Goal: Entertainment & Leisure: Consume media (video, audio)

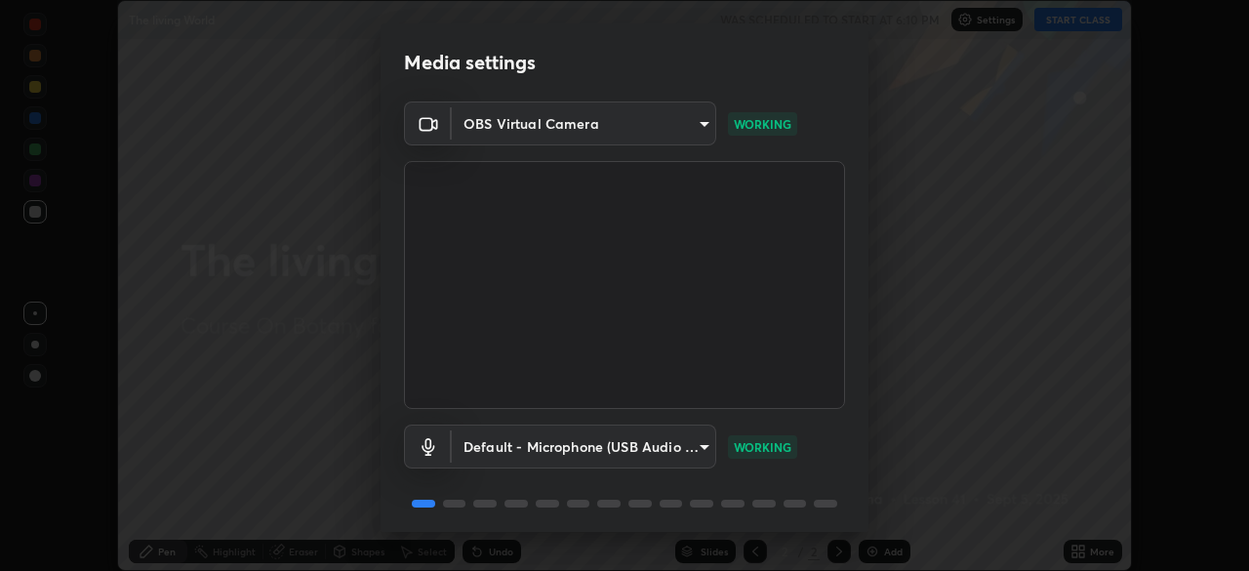
scroll to position [69, 0]
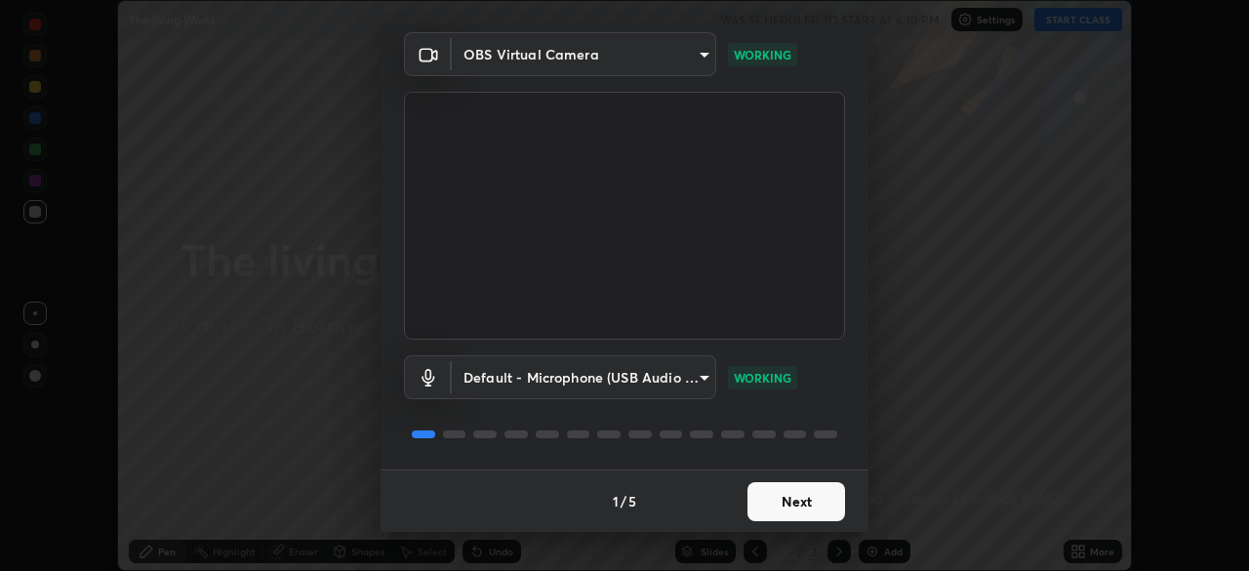
click at [790, 503] on button "Next" at bounding box center [797, 501] width 98 height 39
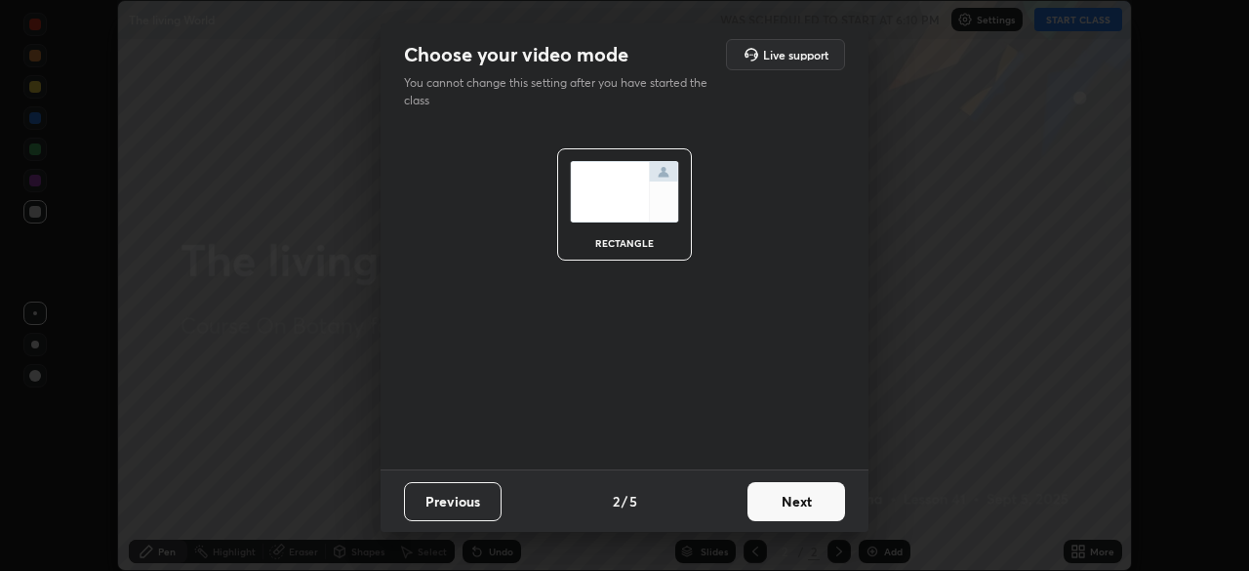
click at [795, 508] on button "Next" at bounding box center [797, 501] width 98 height 39
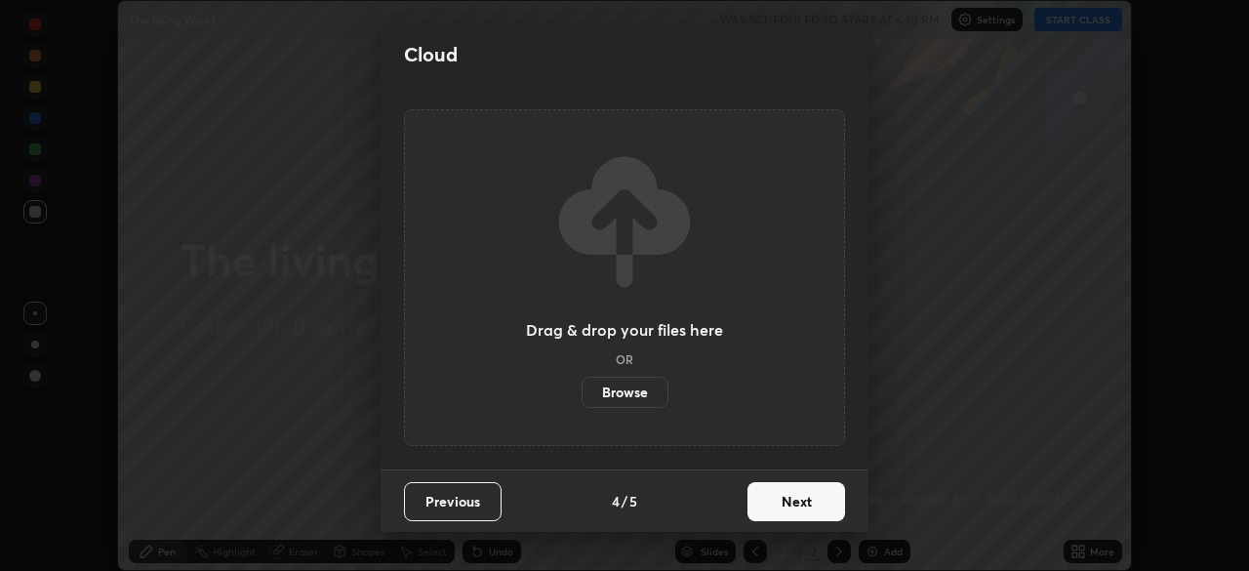
click at [797, 508] on button "Next" at bounding box center [797, 501] width 98 height 39
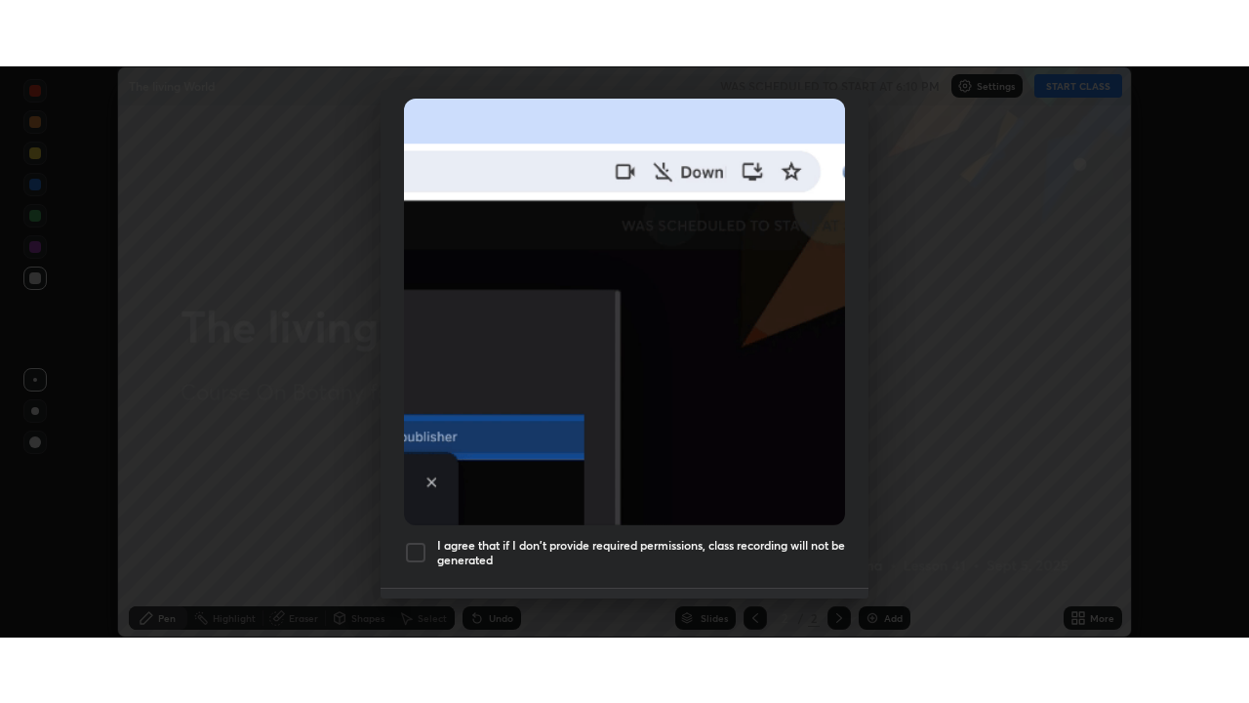
scroll to position [467, 0]
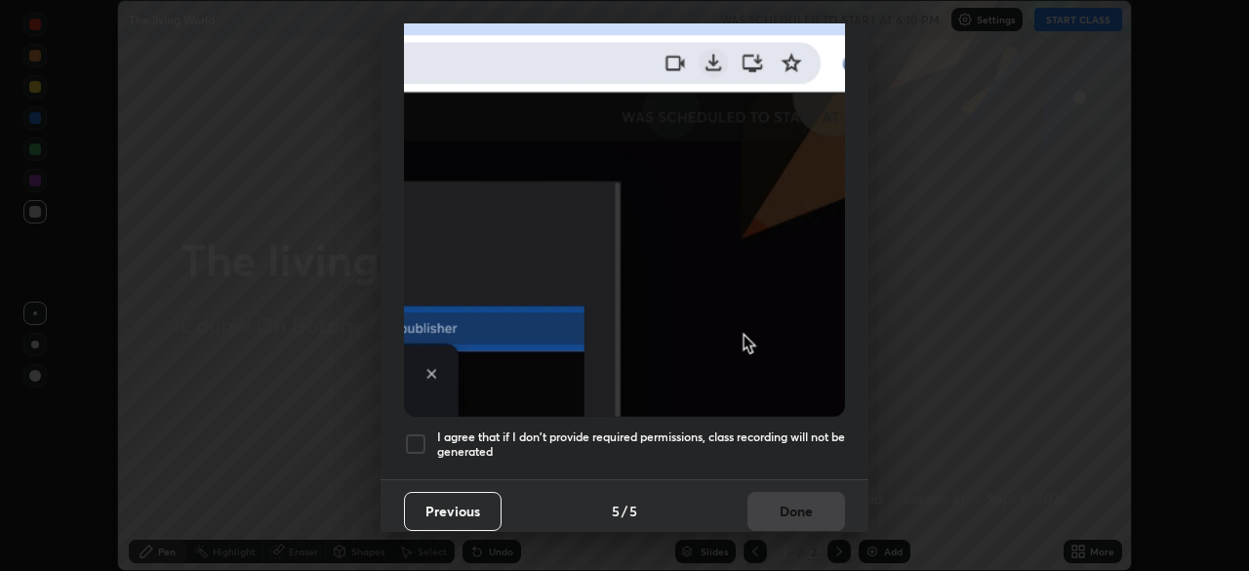
click at [416, 432] on div at bounding box center [415, 443] width 23 height 23
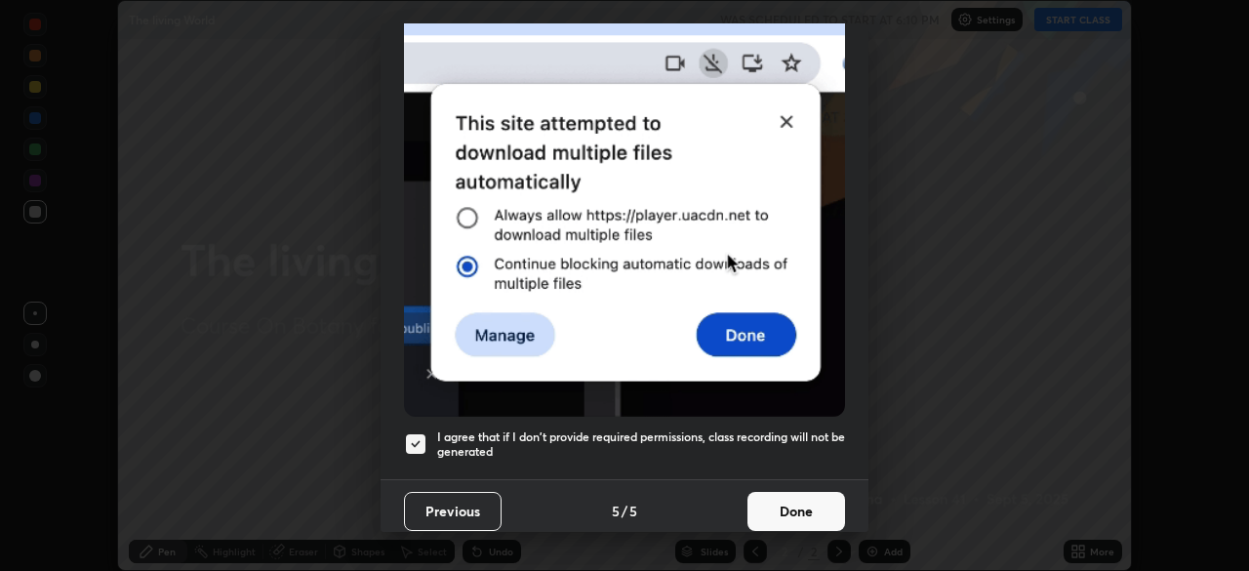
click at [767, 501] on button "Done" at bounding box center [797, 511] width 98 height 39
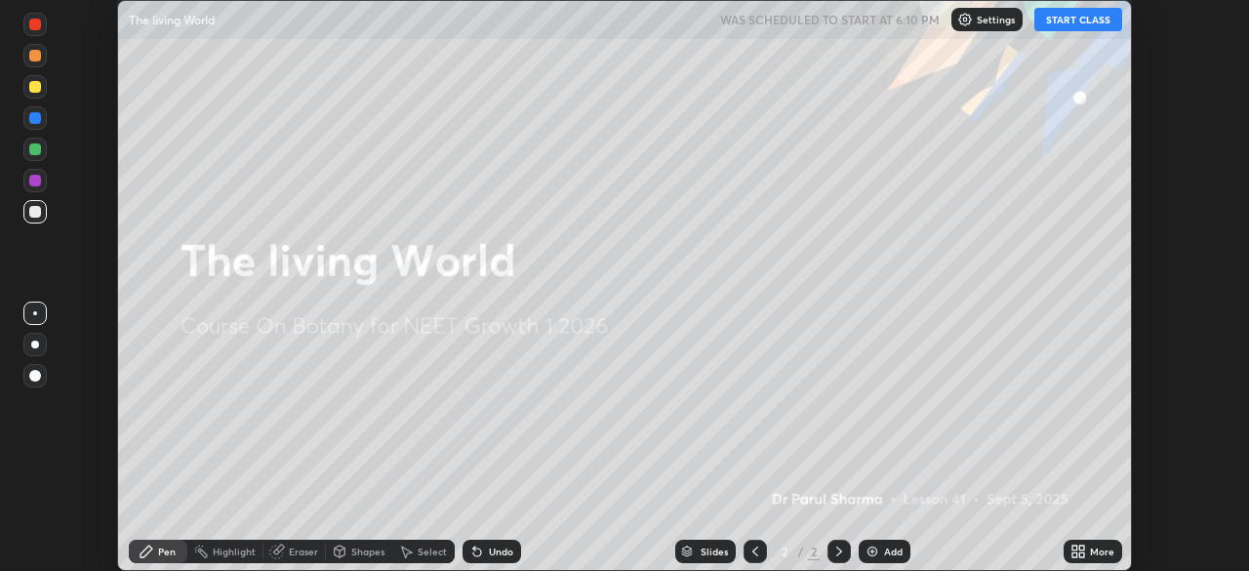
click at [1081, 20] on button "START CLASS" at bounding box center [1078, 19] width 88 height 23
click at [1076, 552] on icon at bounding box center [1075, 554] width 5 height 5
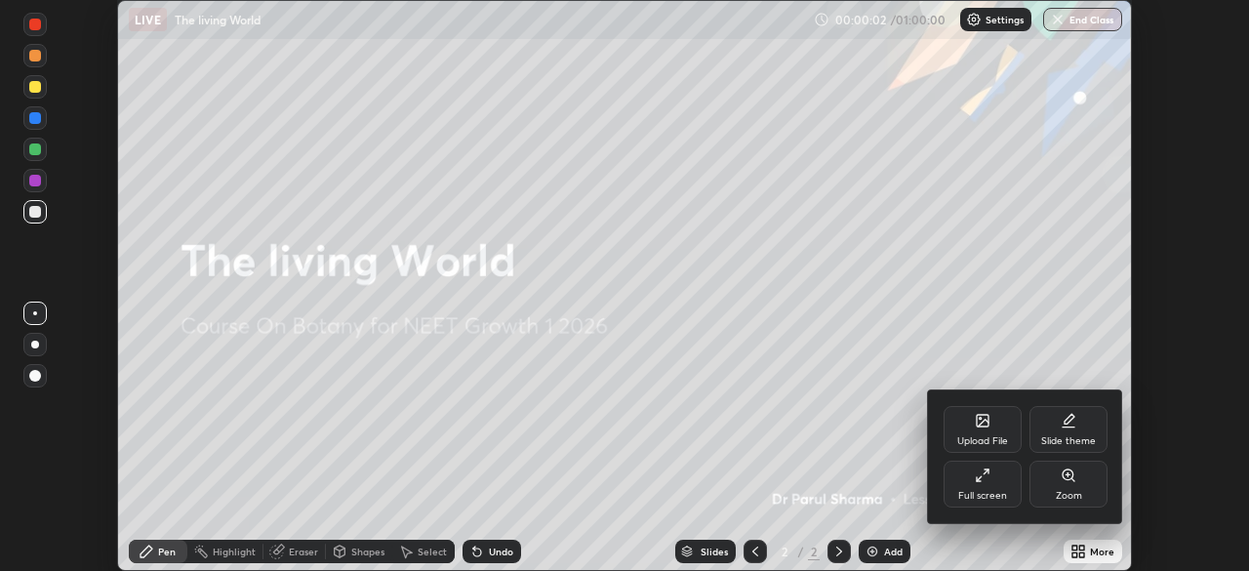
click at [988, 487] on div "Full screen" at bounding box center [983, 484] width 78 height 47
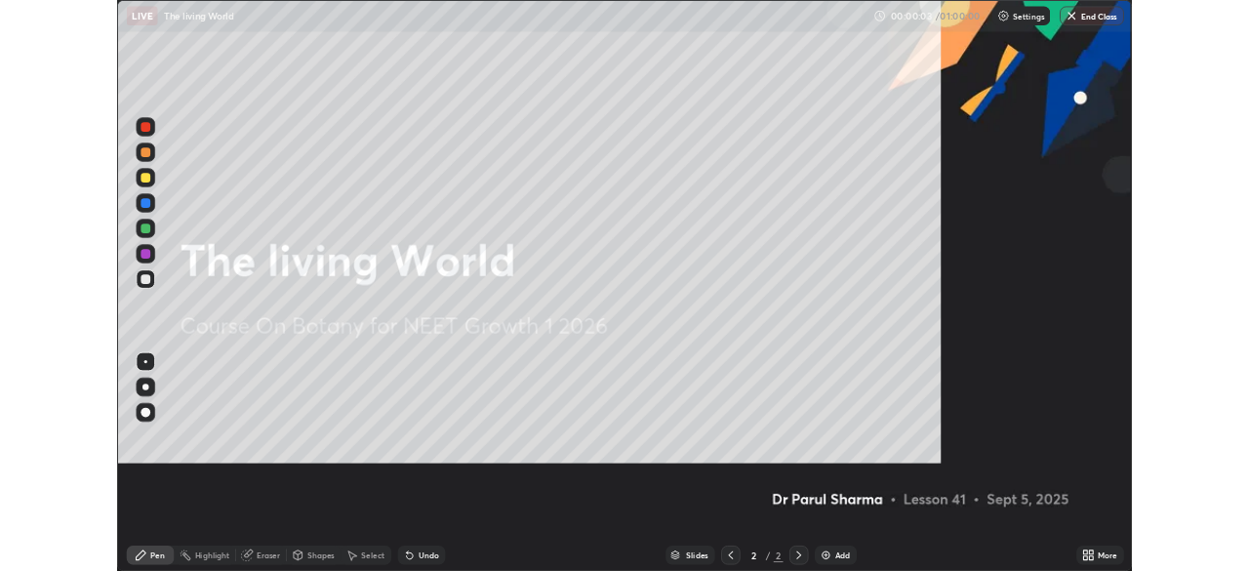
scroll to position [703, 1249]
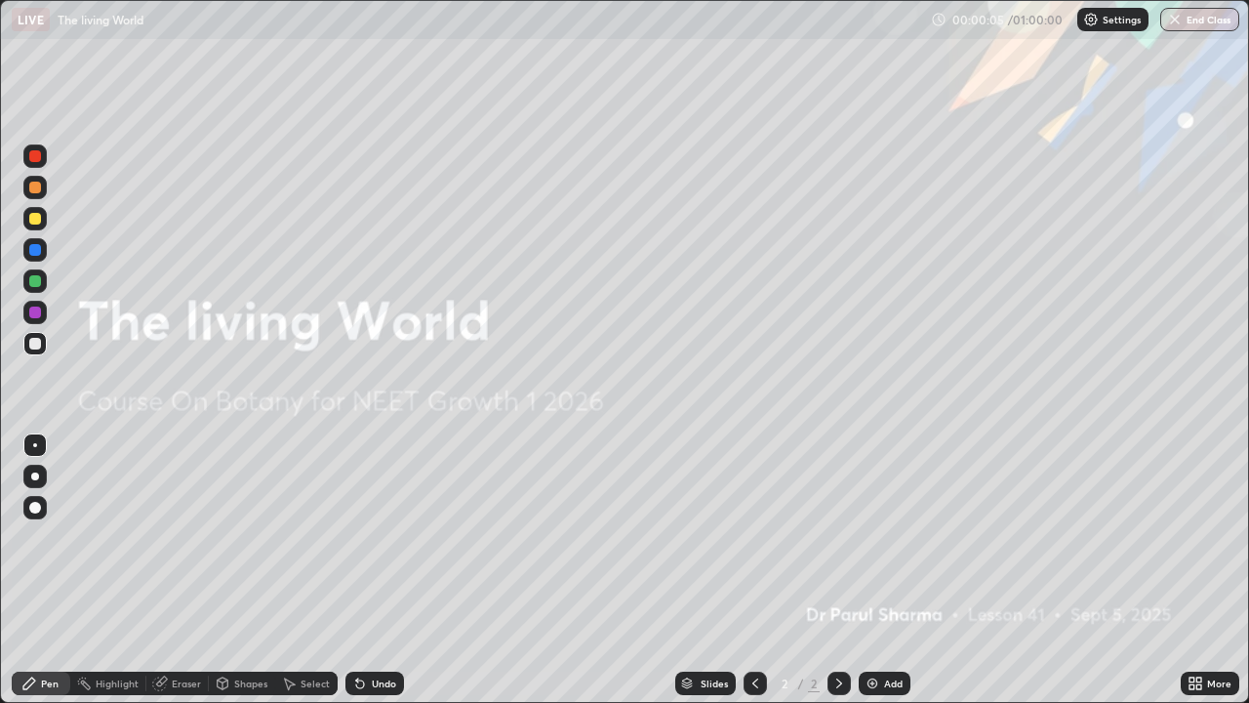
click at [868, 570] on img at bounding box center [873, 683] width 16 height 16
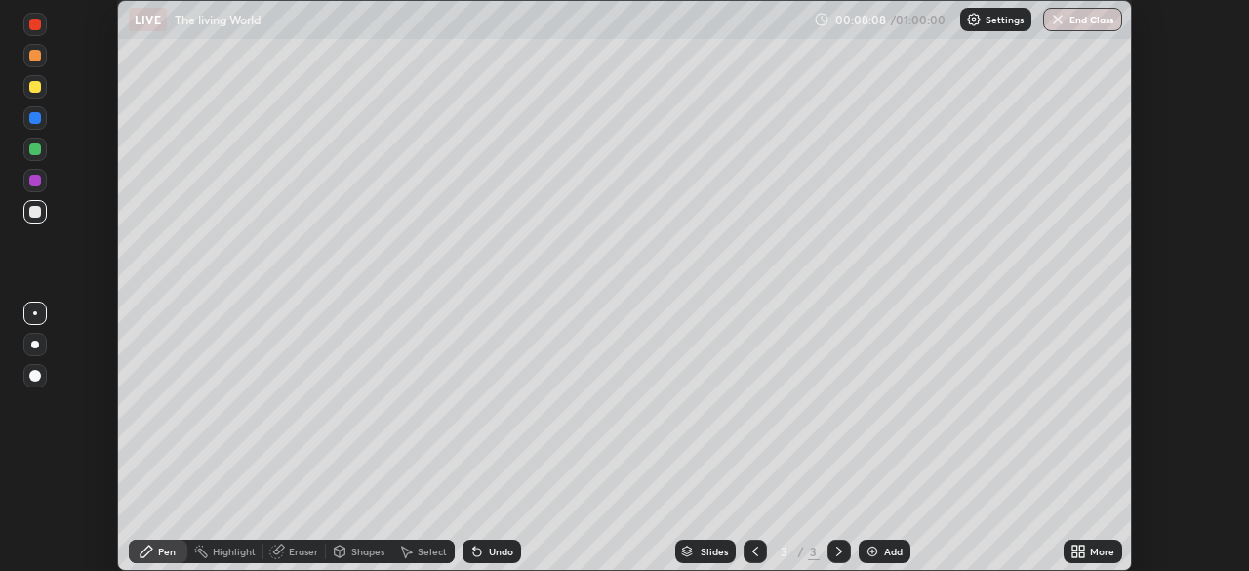
scroll to position [97020, 96342]
